Goal: Find contact information: Find contact information

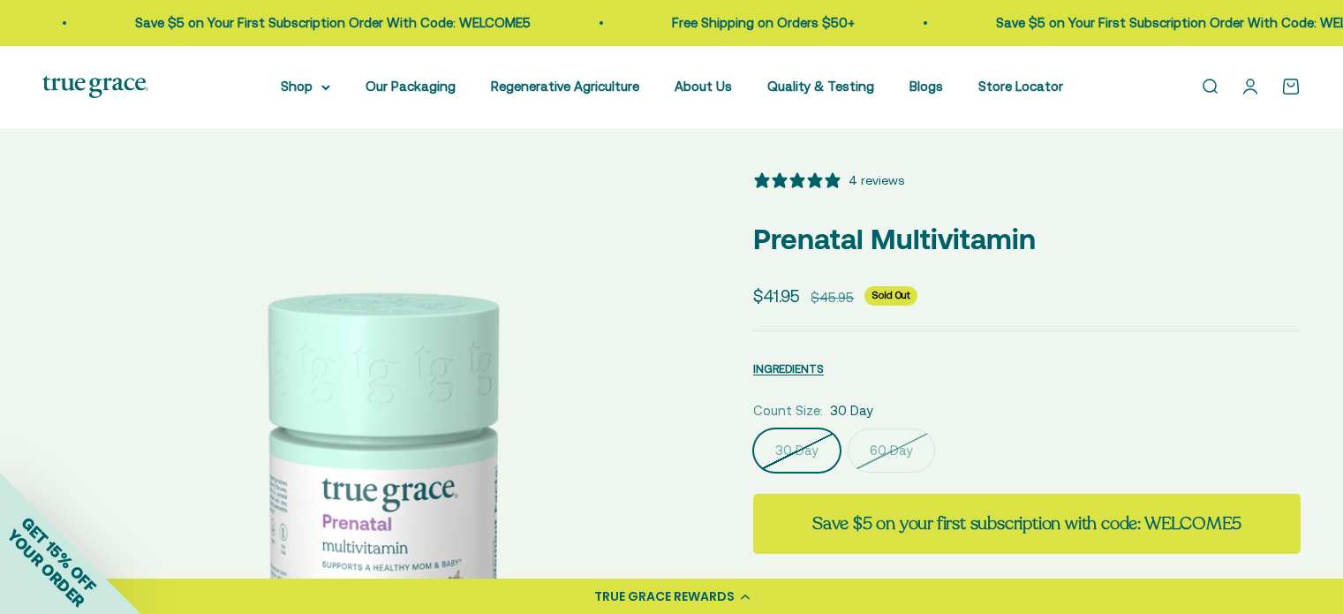
select select "3"
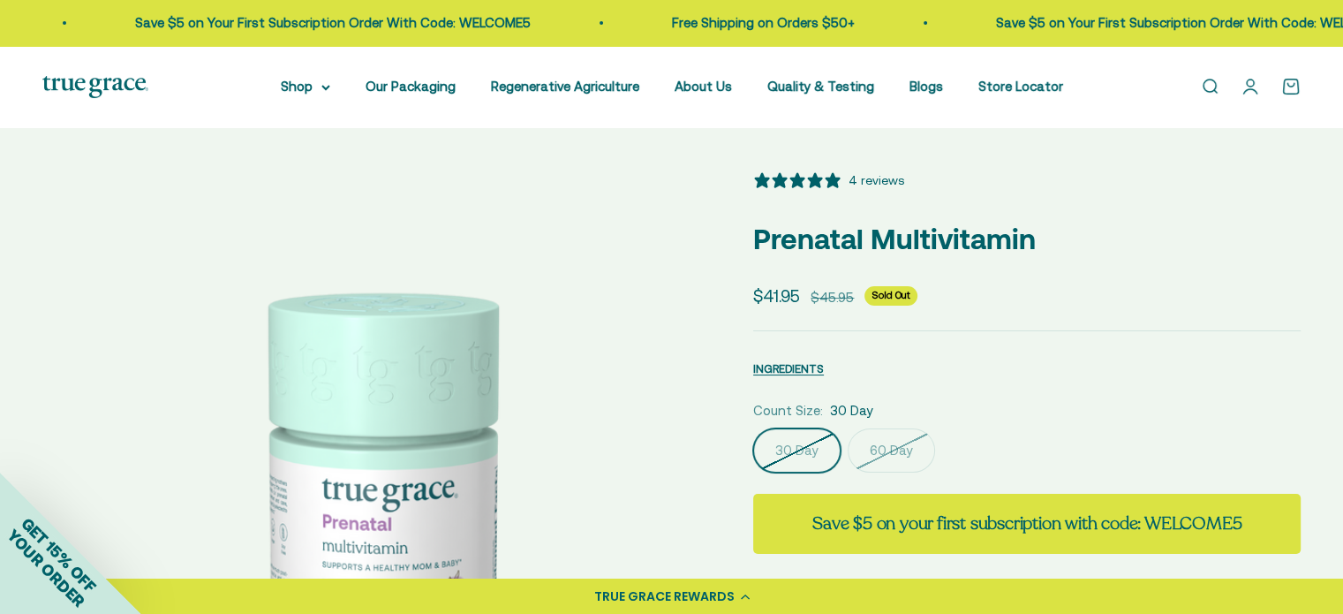
click at [915, 231] on p "Prenatal Multivitamin" at bounding box center [1027, 238] width 548 height 45
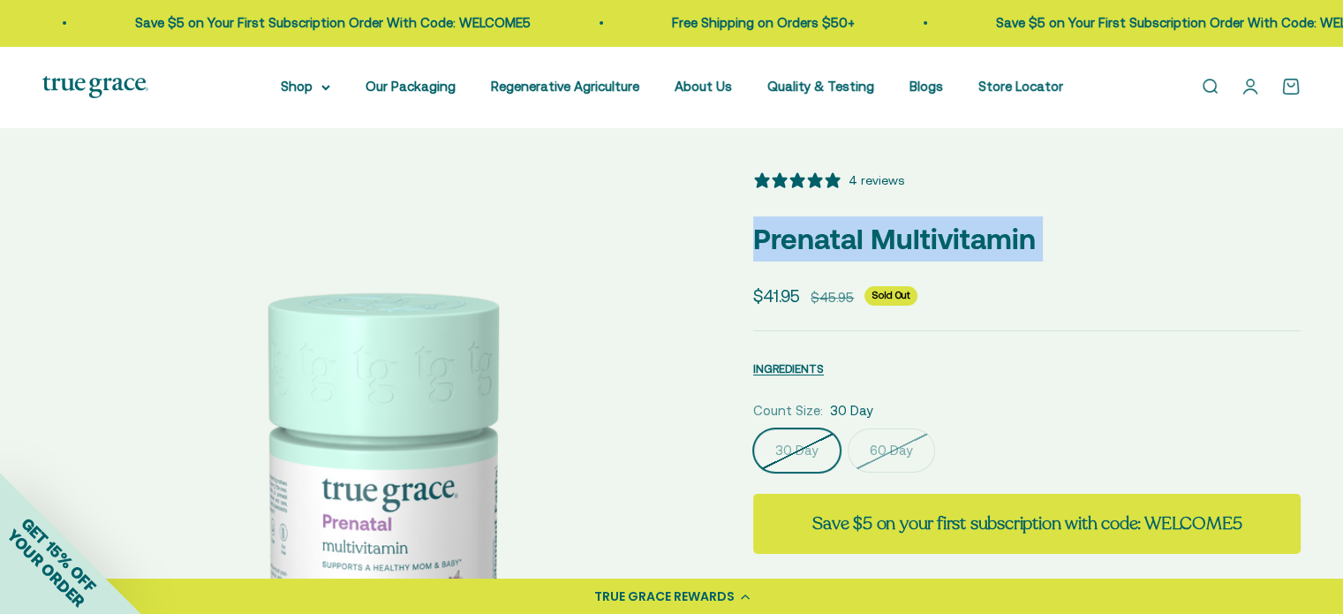
click at [915, 231] on p "Prenatal Multivitamin" at bounding box center [1027, 238] width 548 height 45
copy safe-sticky "Prenatal Multivitamin"
click at [1006, 223] on p "Prenatal Multivitamin" at bounding box center [1027, 238] width 548 height 45
click at [1247, 89] on link "Open account page" at bounding box center [1250, 86] width 19 height 19
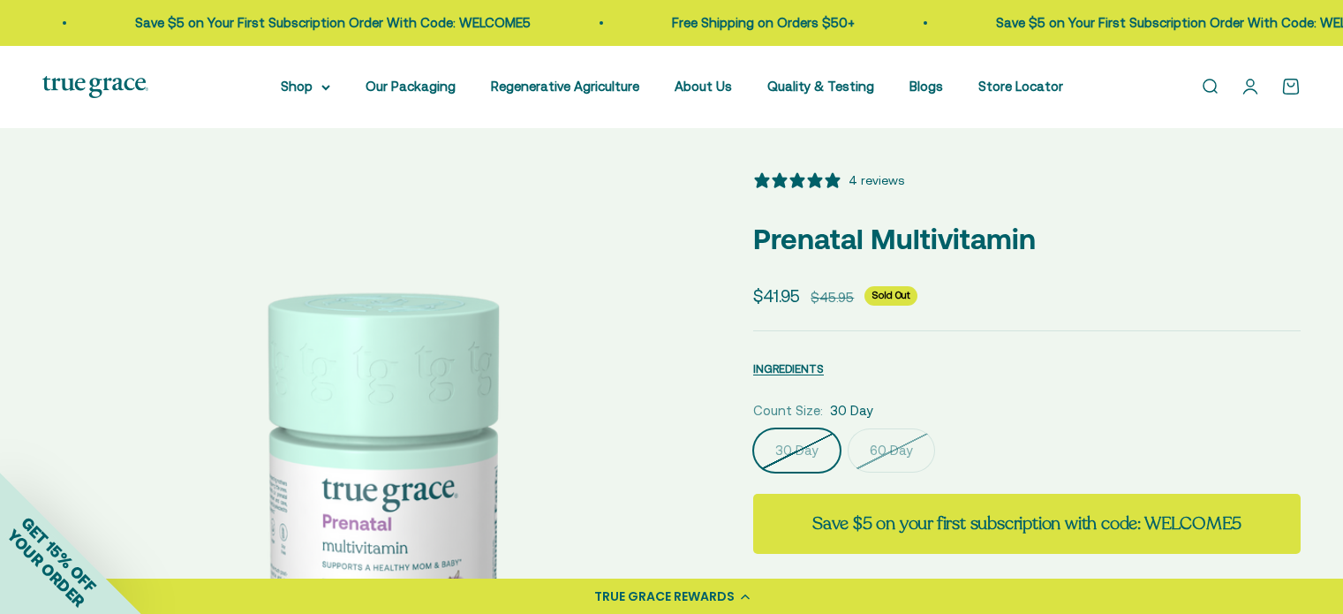
select select "3"
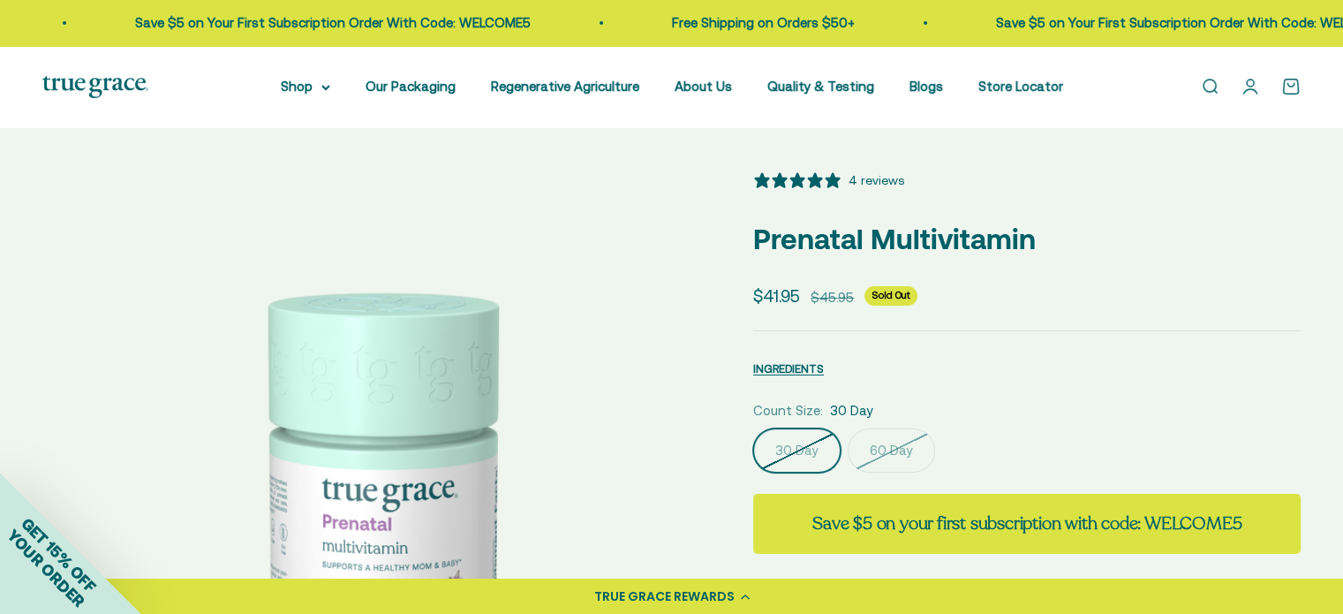
scroll to position [4, 0]
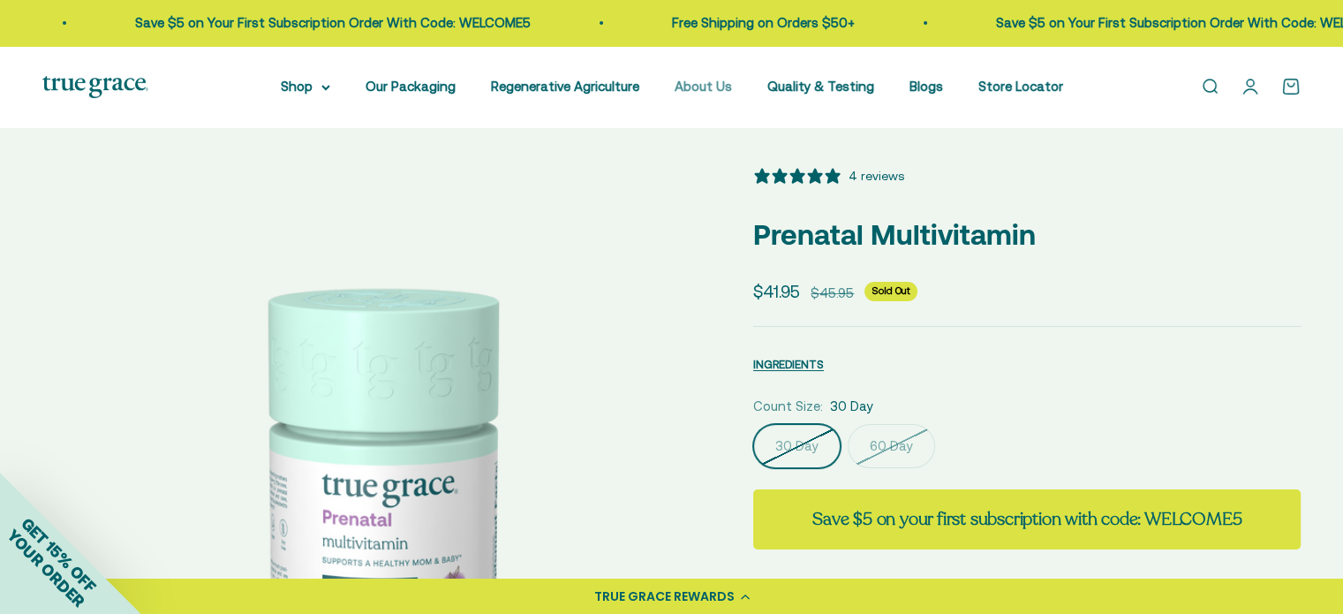
click at [722, 87] on link "About Us" at bounding box center [703, 86] width 57 height 15
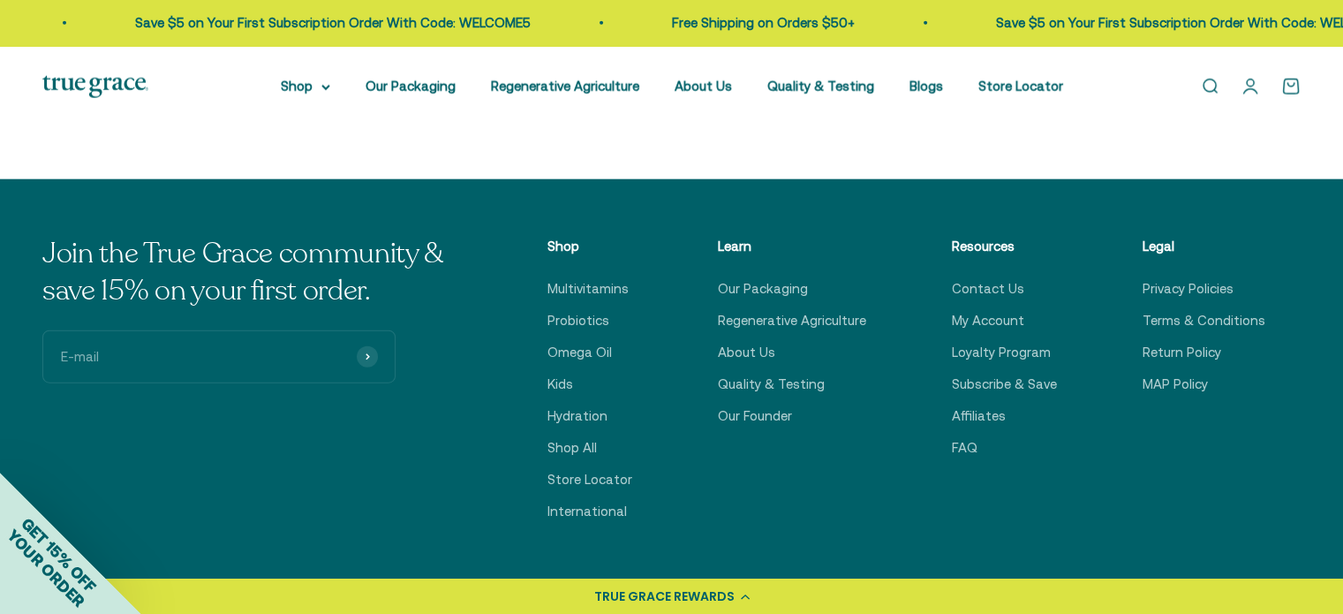
scroll to position [4416, 0]
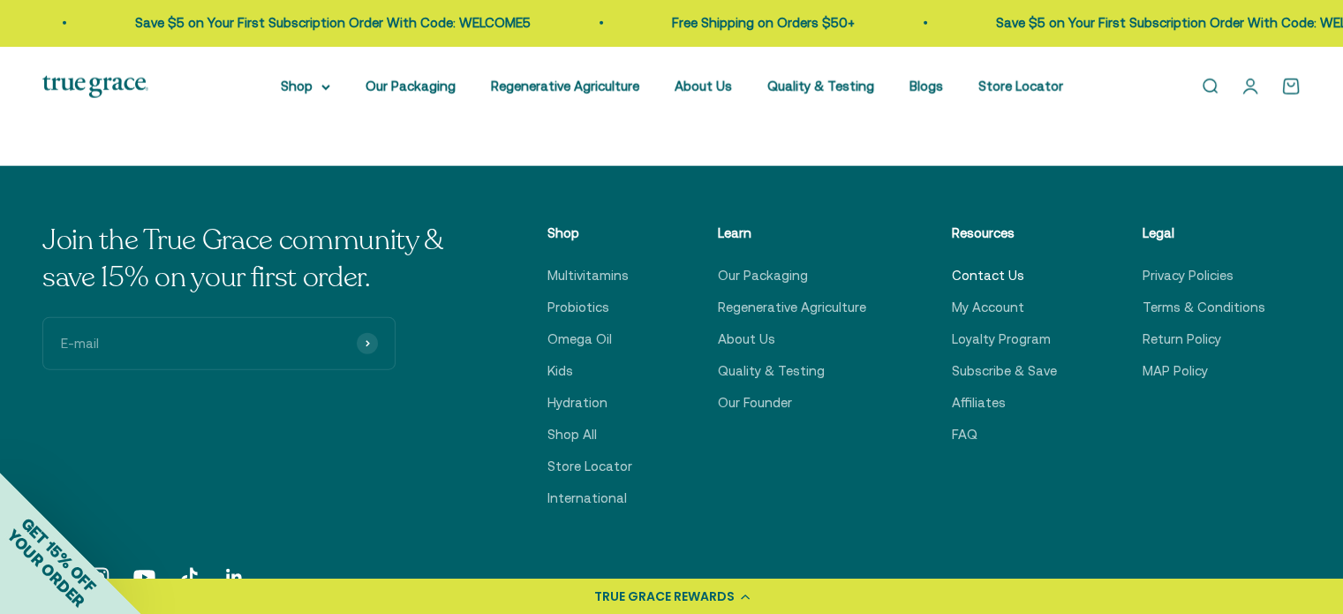
click at [979, 278] on link "Contact Us" at bounding box center [988, 275] width 72 height 21
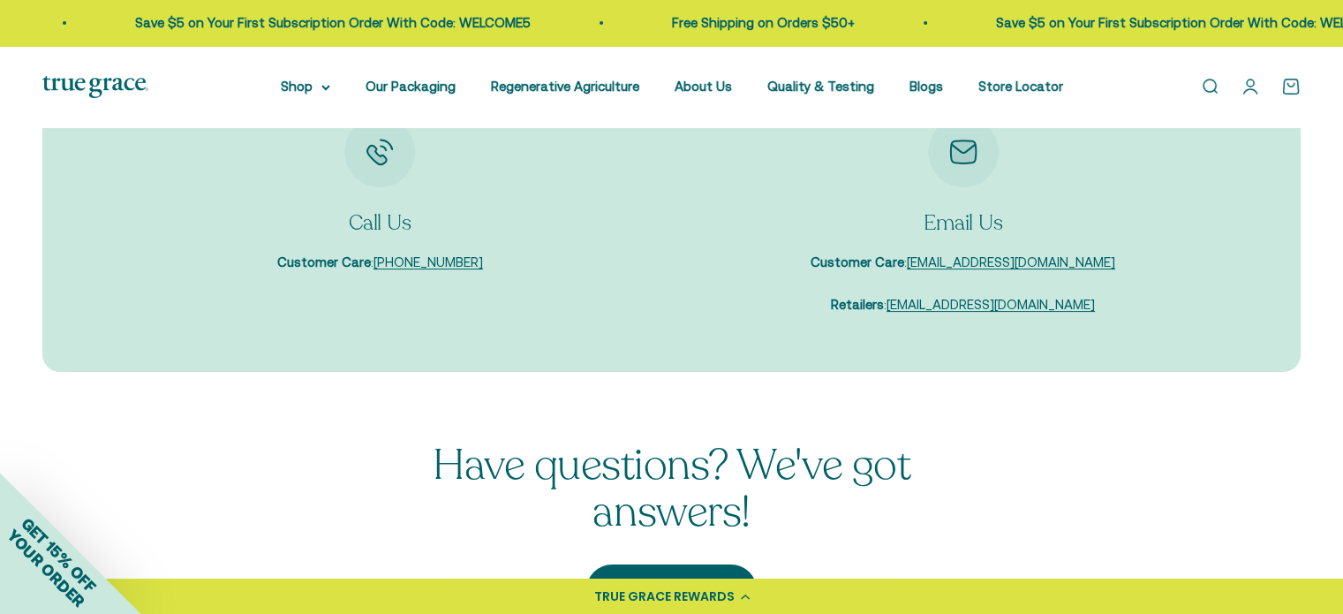
scroll to position [265, 0]
